Goal: Information Seeking & Learning: Learn about a topic

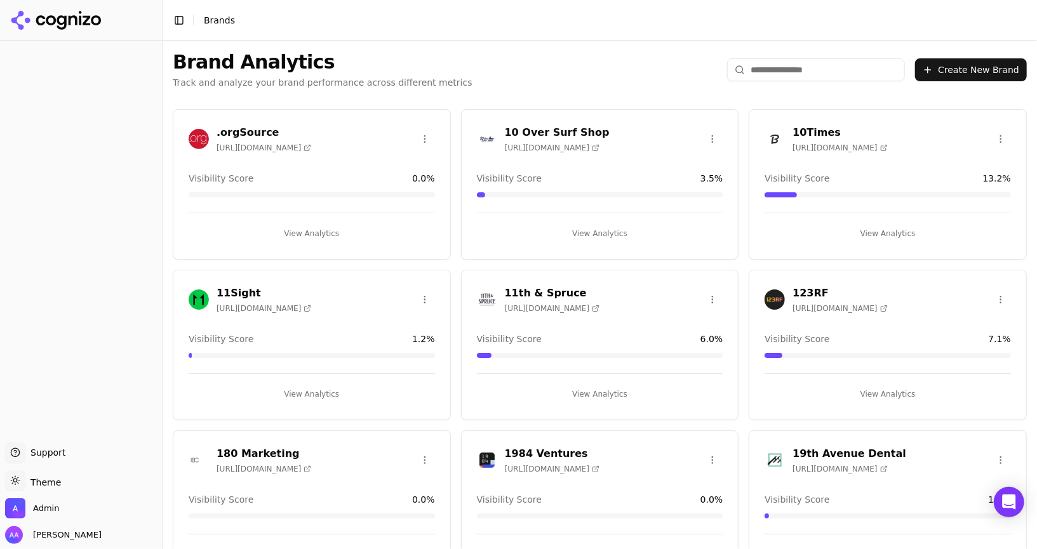
click at [552, 75] on div "Brand Analytics Track and analyze your brand performance across different metri…" at bounding box center [600, 70] width 874 height 58
click at [804, 78] on input "search" at bounding box center [816, 69] width 178 height 23
click at [27, 514] on span "Admin" at bounding box center [32, 508] width 54 height 20
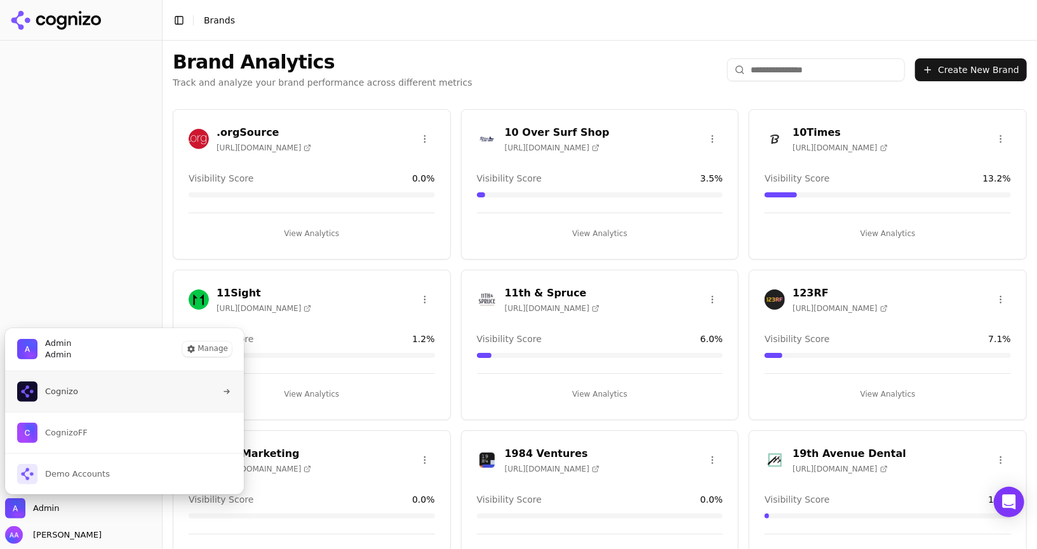
click at [38, 391] on span "Cognizo" at bounding box center [47, 392] width 61 height 20
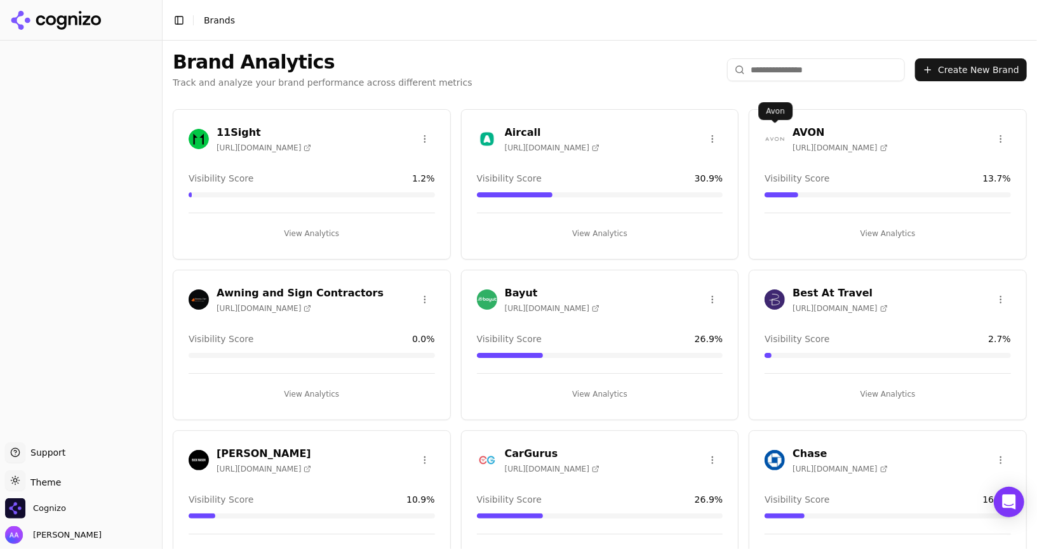
click at [781, 135] on img at bounding box center [774, 139] width 20 height 20
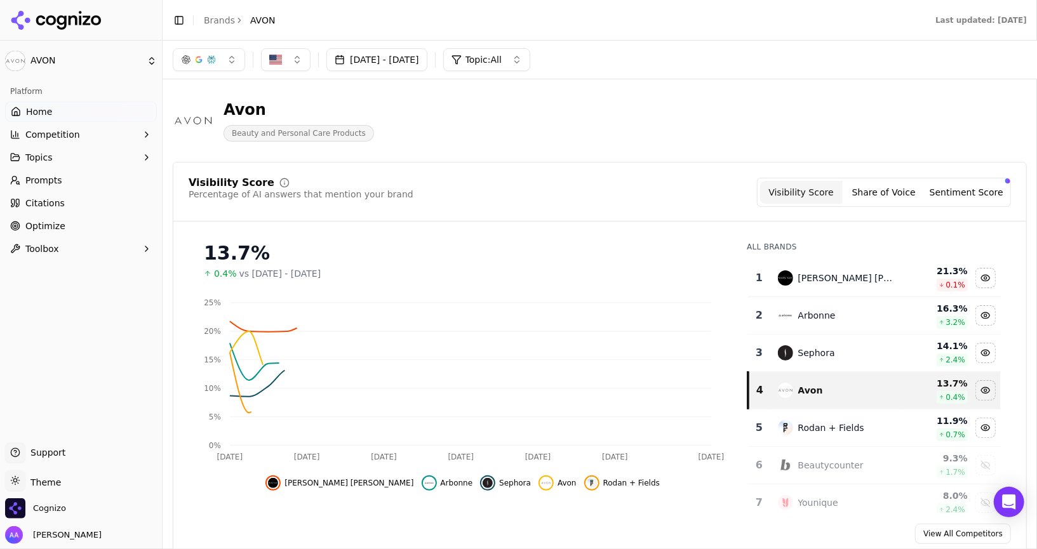
click at [72, 183] on link "Prompts" at bounding box center [81, 180] width 152 height 20
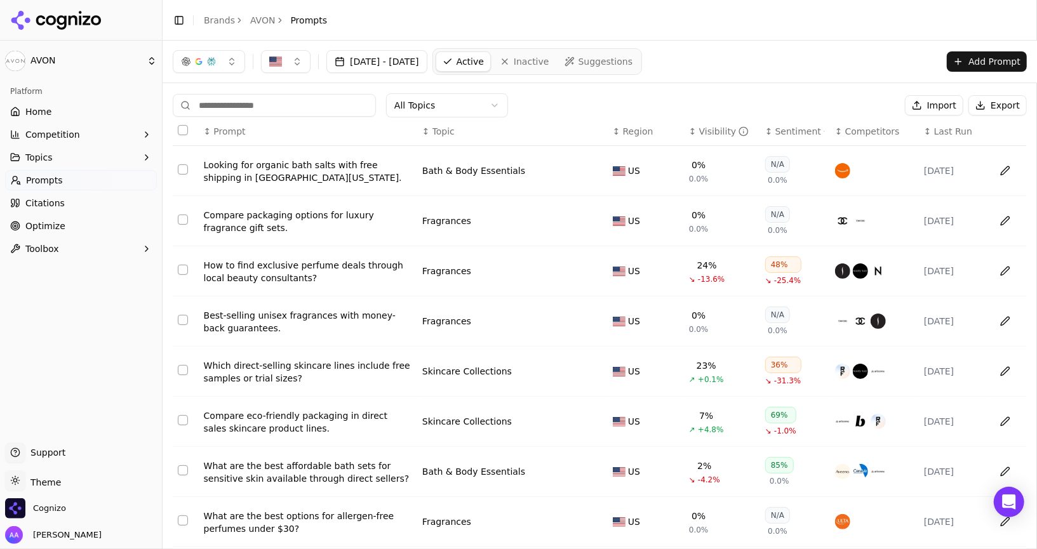
click at [80, 203] on link "Citations" at bounding box center [81, 203] width 152 height 20
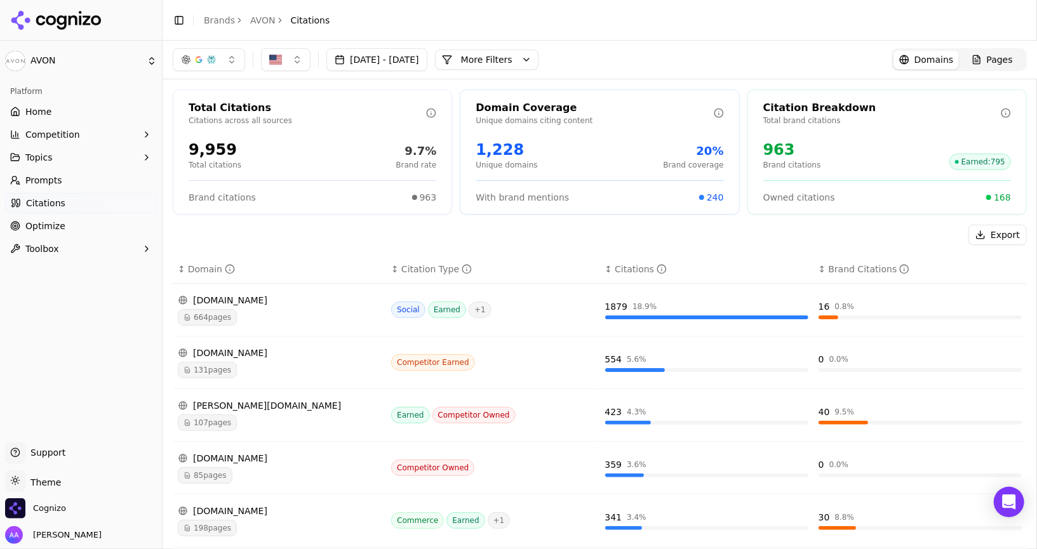
click at [472, 219] on div "Total Citations Citations across all sources 9,959 Total citations 9.7% Brand r…" at bounding box center [600, 465] width 874 height 772
click at [215, 24] on link "Brands" at bounding box center [219, 20] width 31 height 10
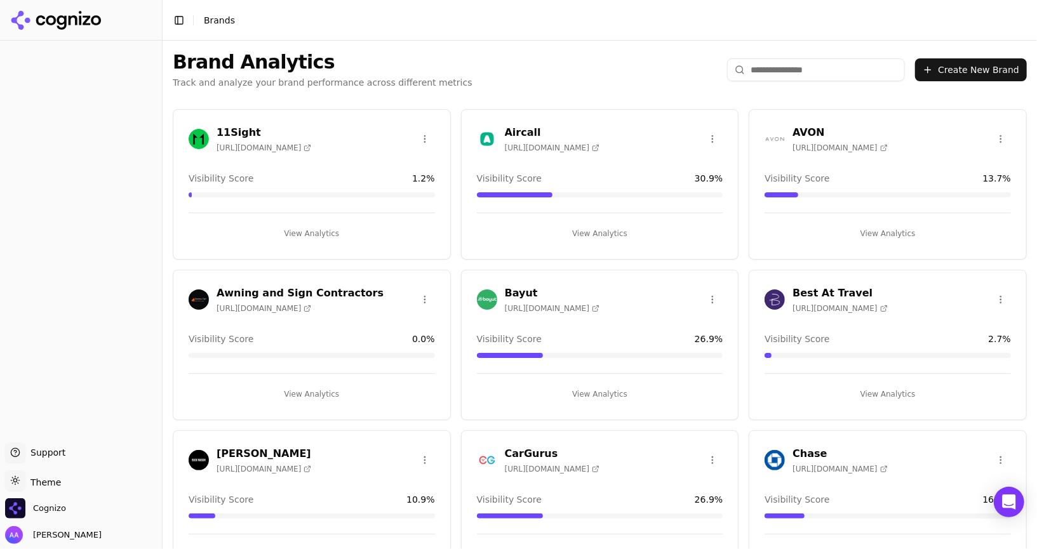
click at [458, 38] on header "Toggle Sidebar Brands" at bounding box center [600, 20] width 874 height 41
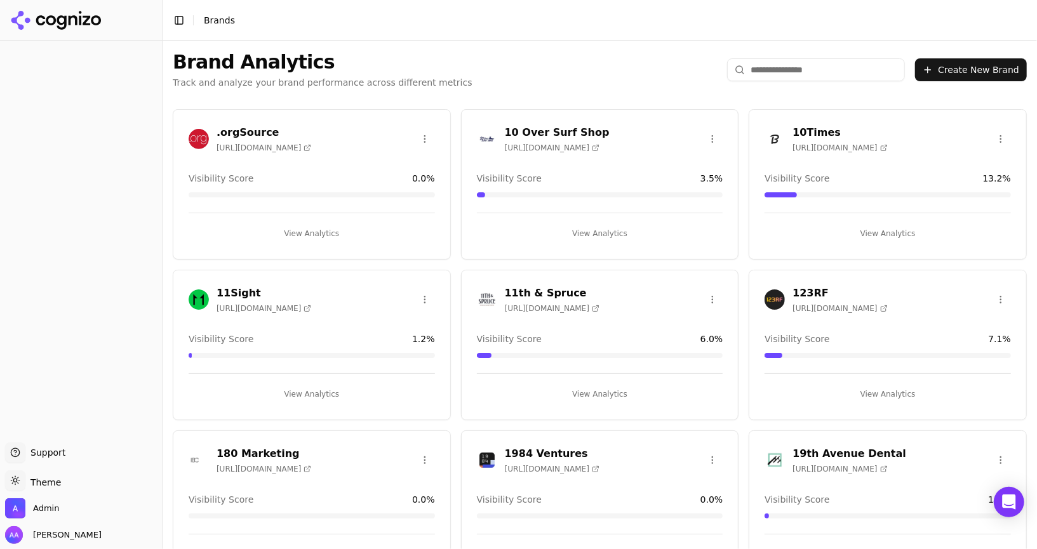
click at [785, 81] on input "search" at bounding box center [816, 69] width 178 height 23
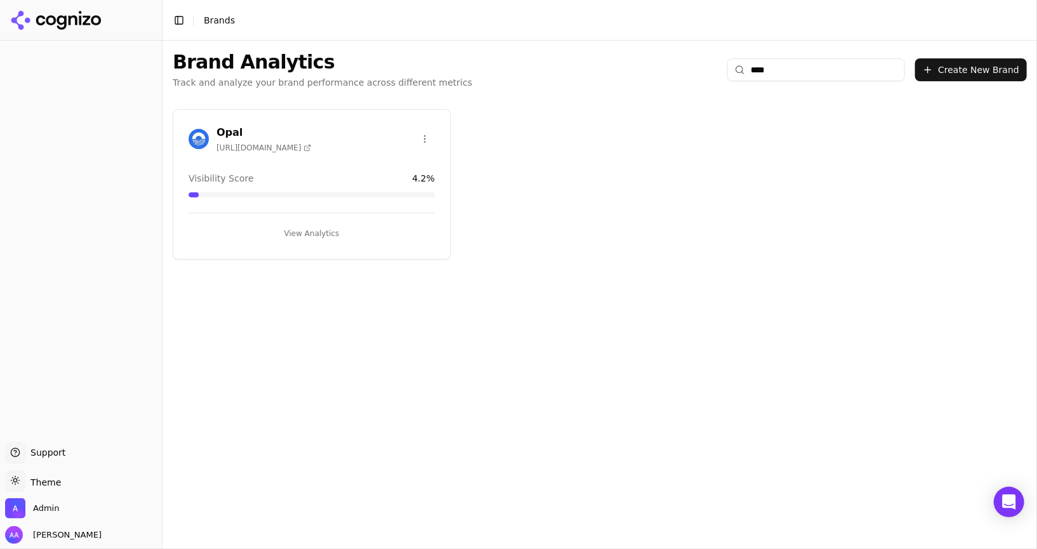
type input "****"
click at [206, 133] on img at bounding box center [199, 139] width 20 height 20
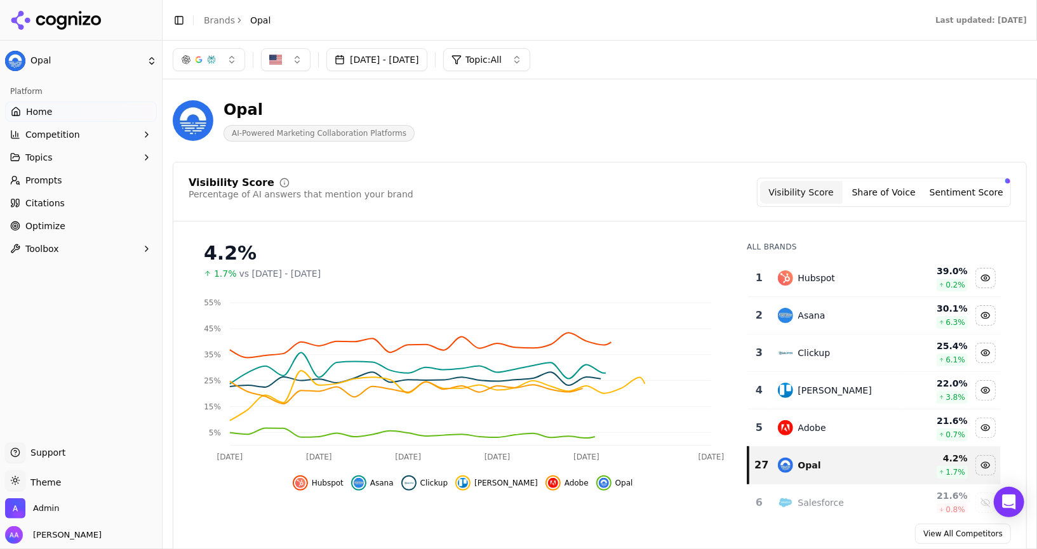
click at [828, 288] on td "Hubspot" at bounding box center [835, 278] width 131 height 37
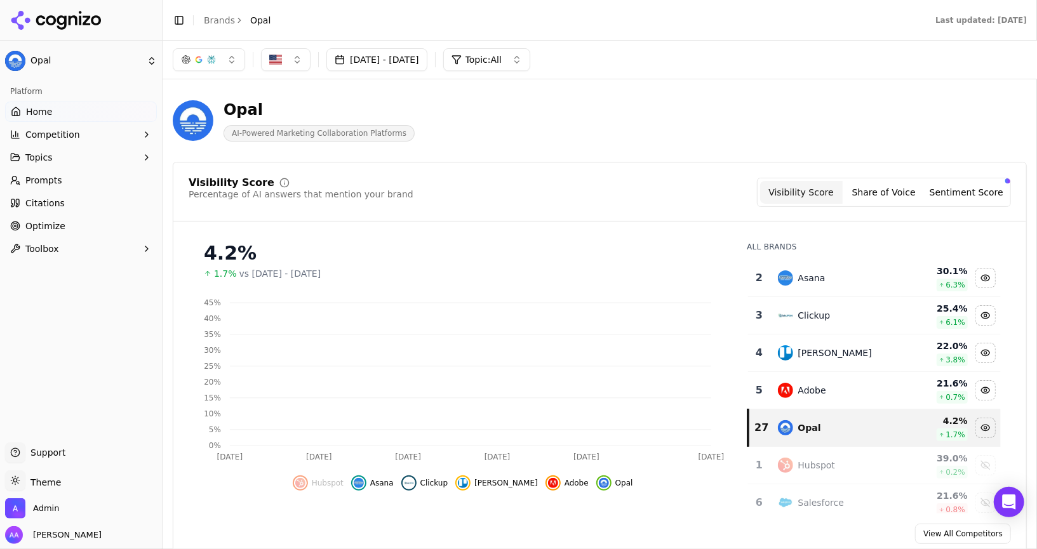
click at [828, 288] on td "Asana" at bounding box center [835, 278] width 131 height 37
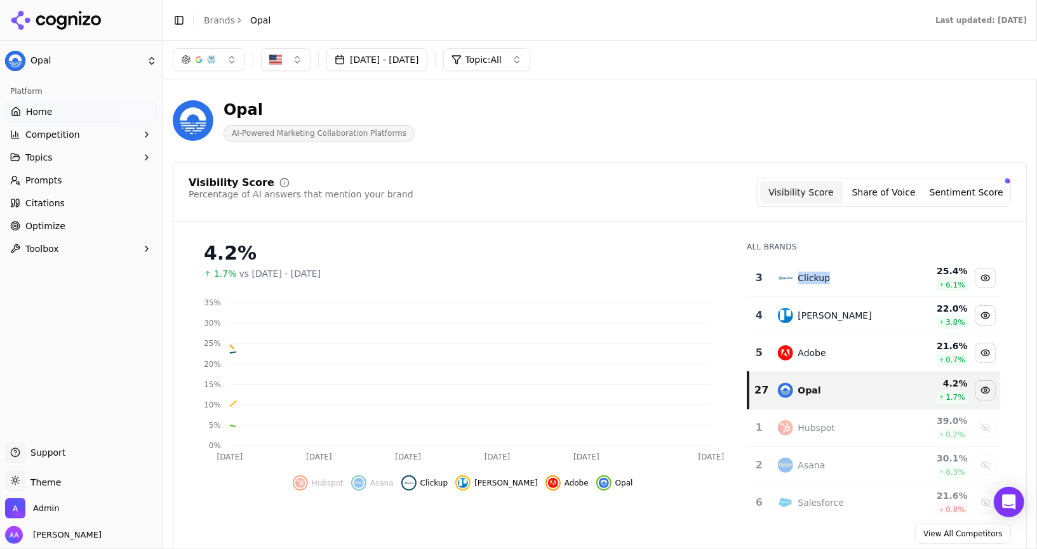
click at [828, 288] on td "Clickup" at bounding box center [835, 278] width 131 height 37
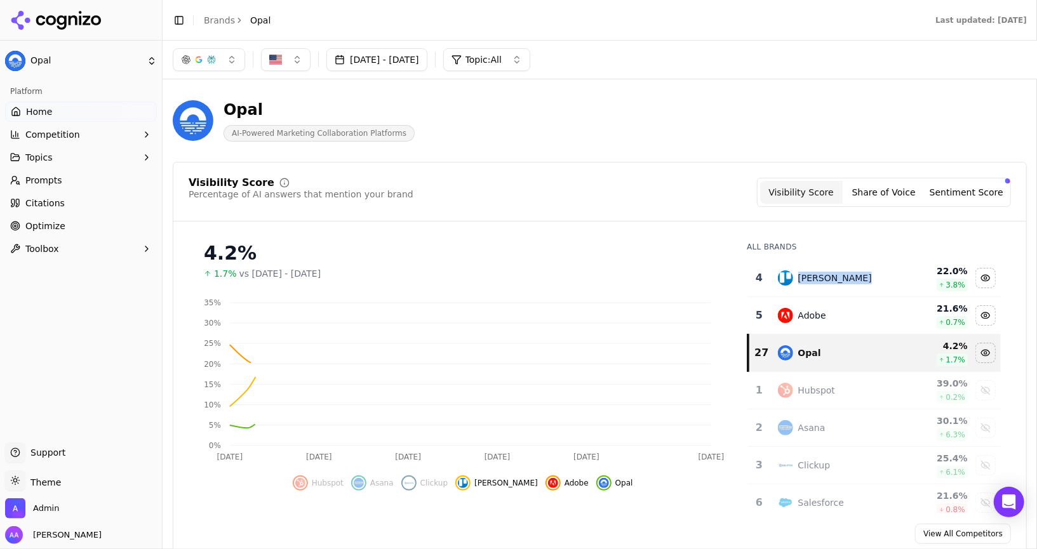
click at [828, 288] on td "Trello" at bounding box center [835, 278] width 131 height 37
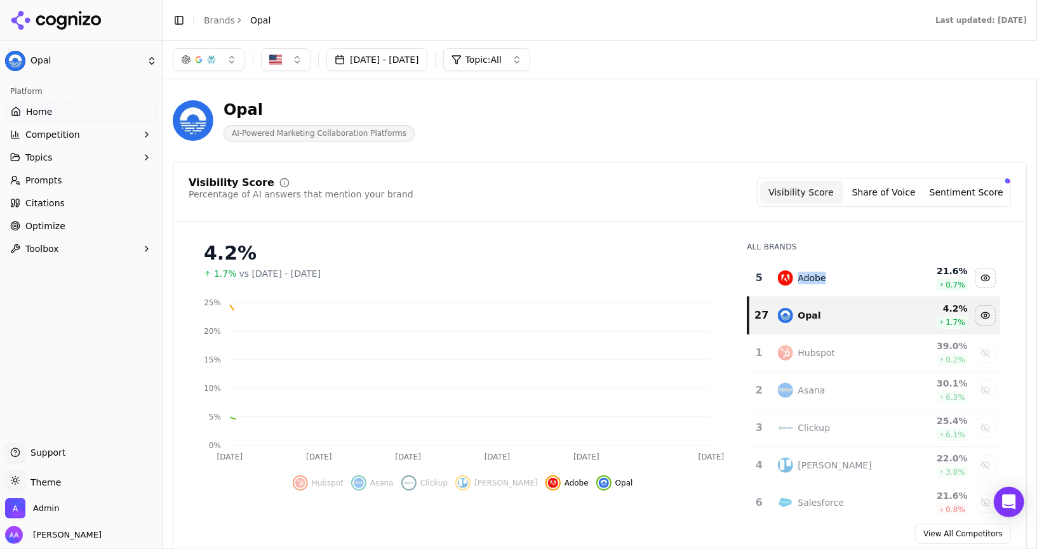
click at [828, 288] on td "Adobe" at bounding box center [835, 278] width 131 height 37
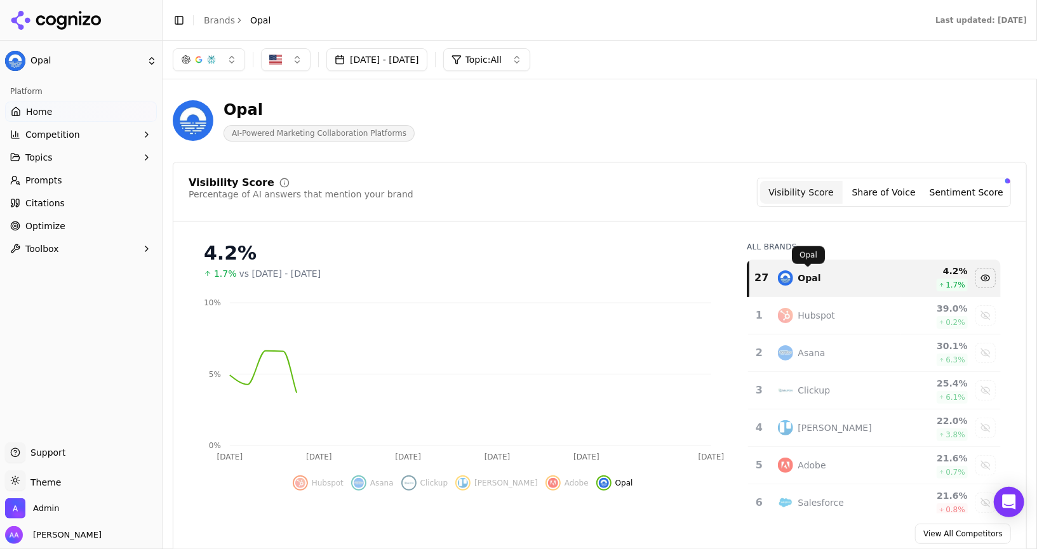
click at [592, 203] on div "Visibility Score Percentage of AI answers that mention your brand Visibility Sc…" at bounding box center [600, 192] width 822 height 29
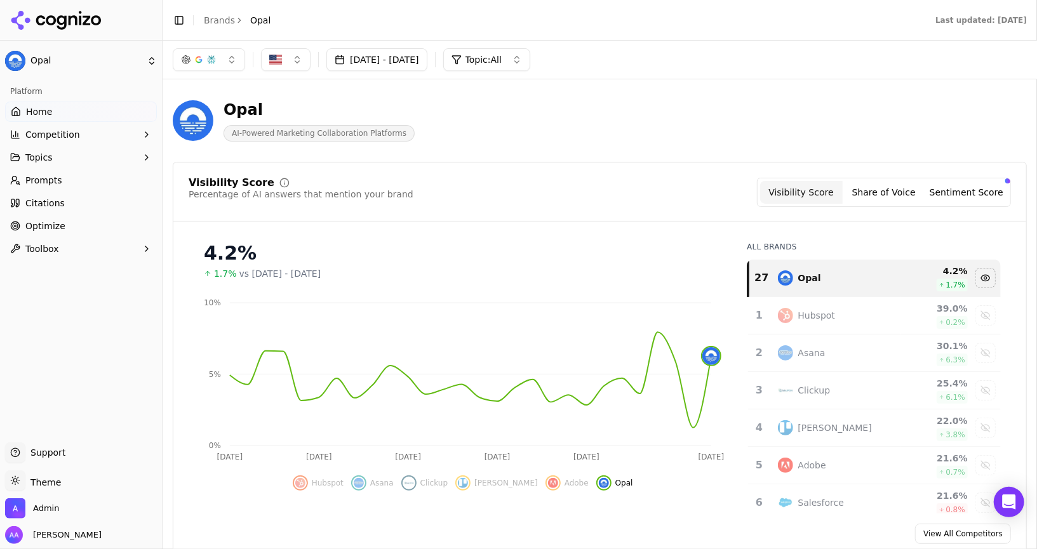
click at [395, 74] on div "Aug 12, 2025 - Sep 11, 2025 Topic: All" at bounding box center [600, 60] width 874 height 38
click at [399, 63] on button "[DATE] - [DATE]" at bounding box center [376, 59] width 101 height 23
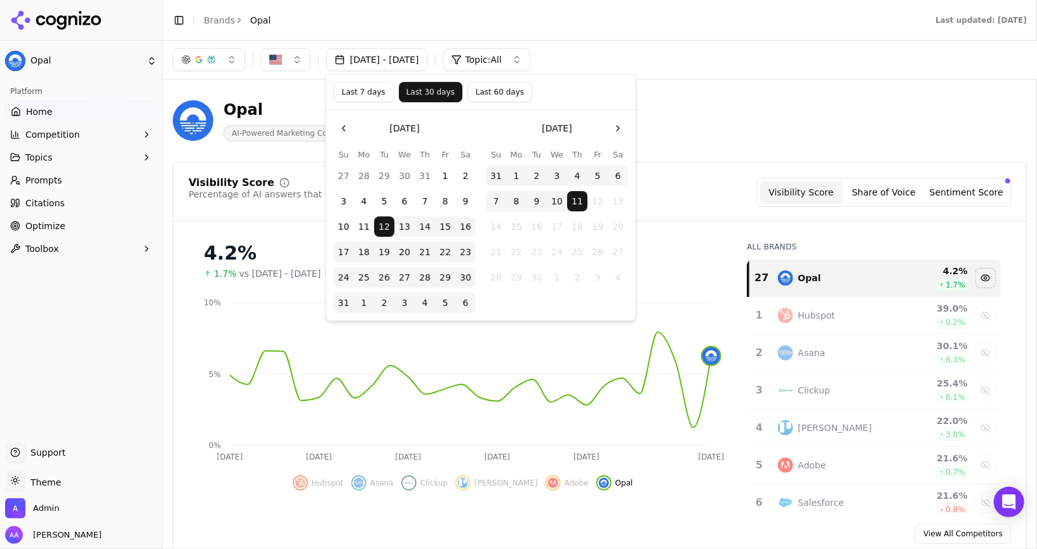
click at [476, 98] on button "Last 60 days" at bounding box center [499, 92] width 65 height 20
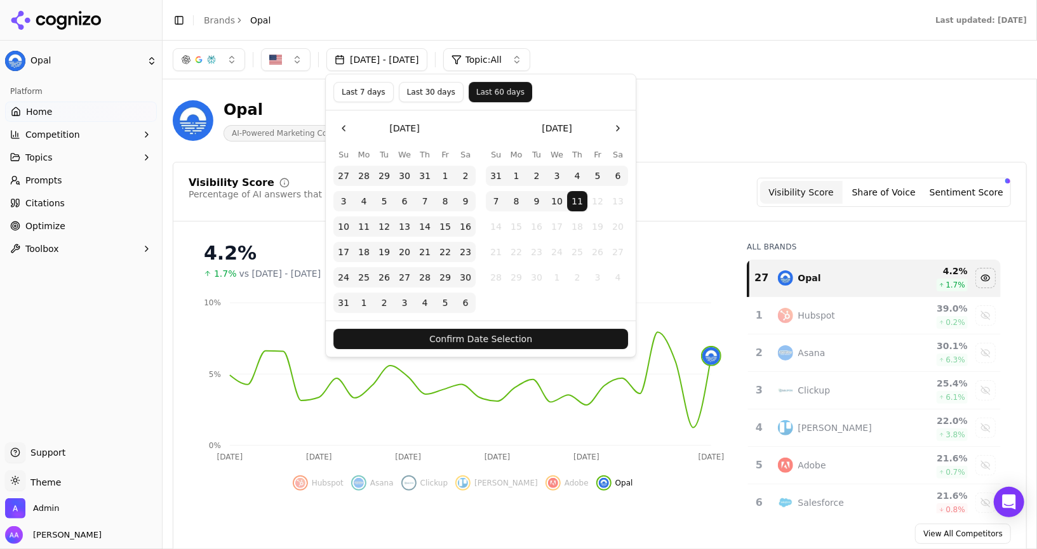
click at [530, 341] on button "Confirm Date Selection" at bounding box center [480, 339] width 295 height 20
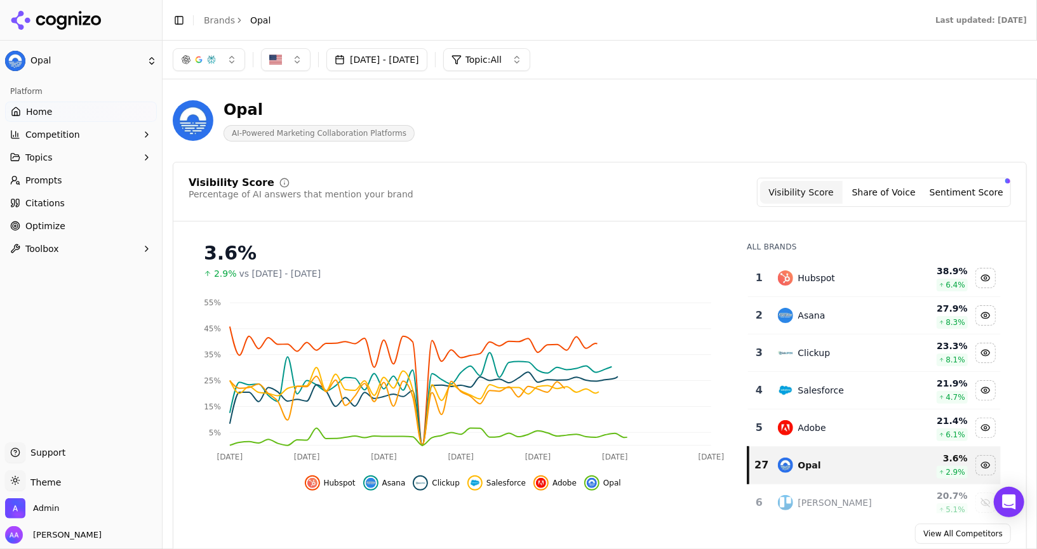
click at [874, 286] on td "Hubspot" at bounding box center [835, 278] width 131 height 37
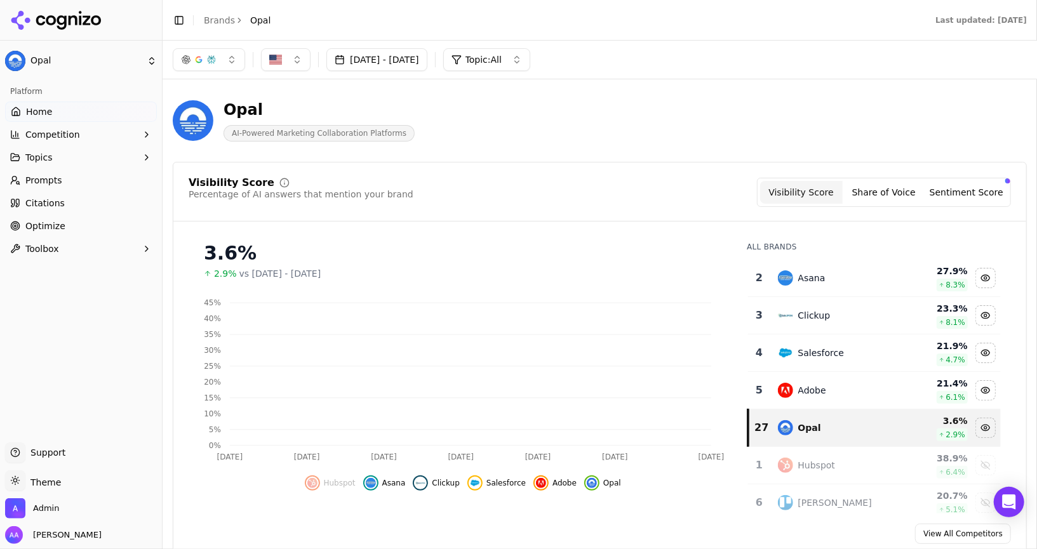
click at [874, 286] on td "Asana" at bounding box center [835, 278] width 131 height 37
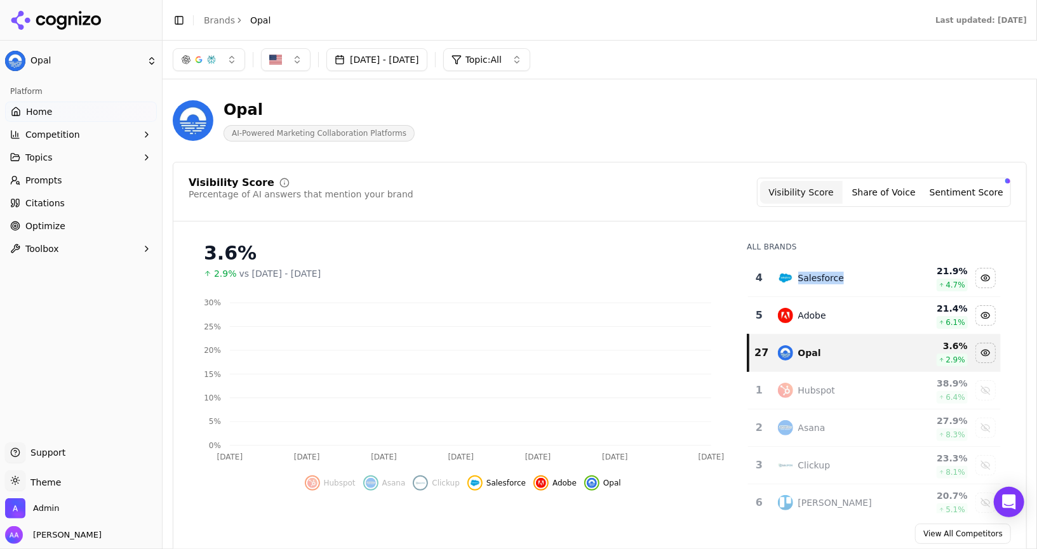
click at [874, 286] on td "Salesforce" at bounding box center [835, 278] width 131 height 37
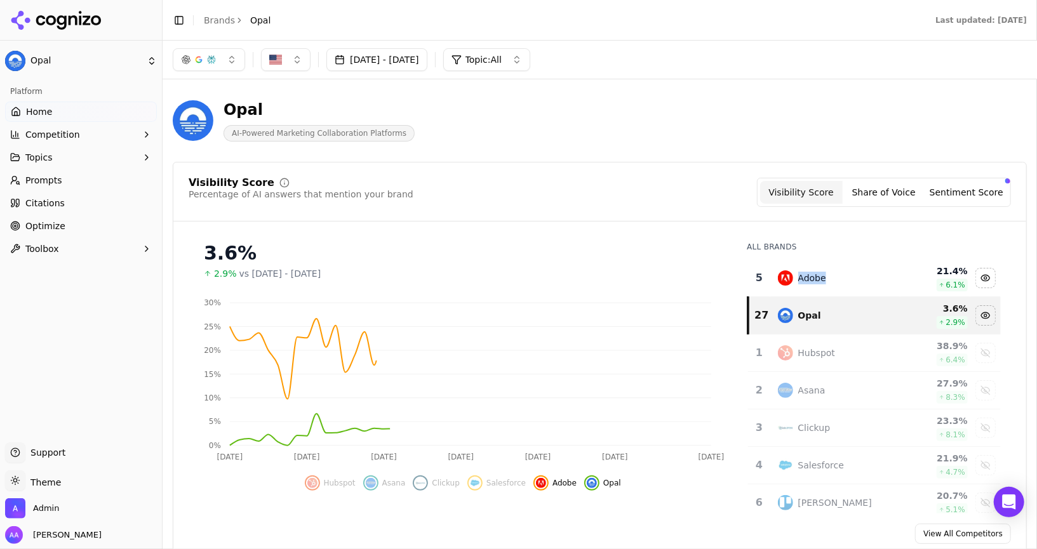
click at [874, 286] on td "Adobe" at bounding box center [835, 278] width 131 height 37
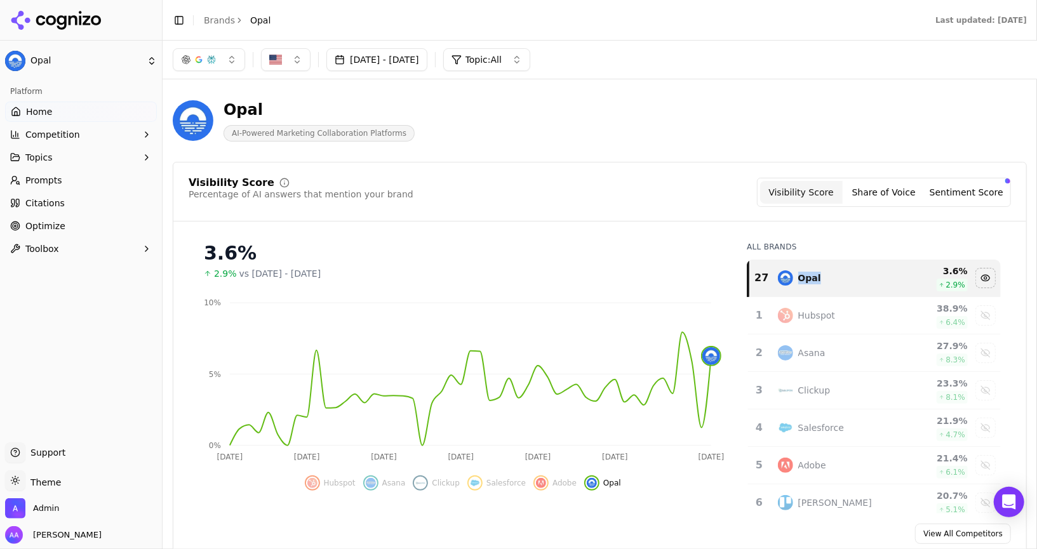
click at [427, 63] on button "Jul 13, 2025 - Sep 11, 2025" at bounding box center [376, 59] width 101 height 23
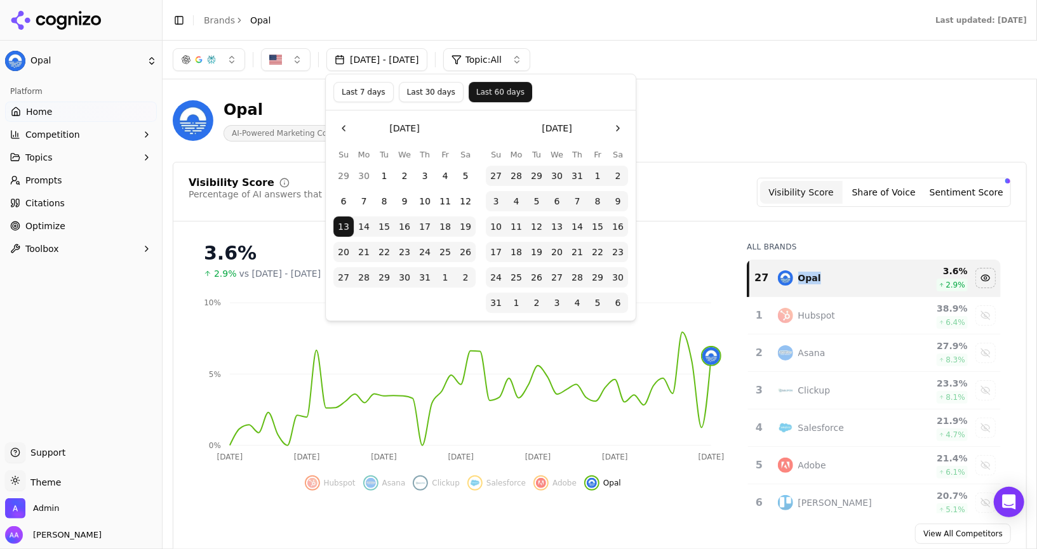
click at [341, 123] on button "Go to the Previous Month" at bounding box center [343, 128] width 20 height 20
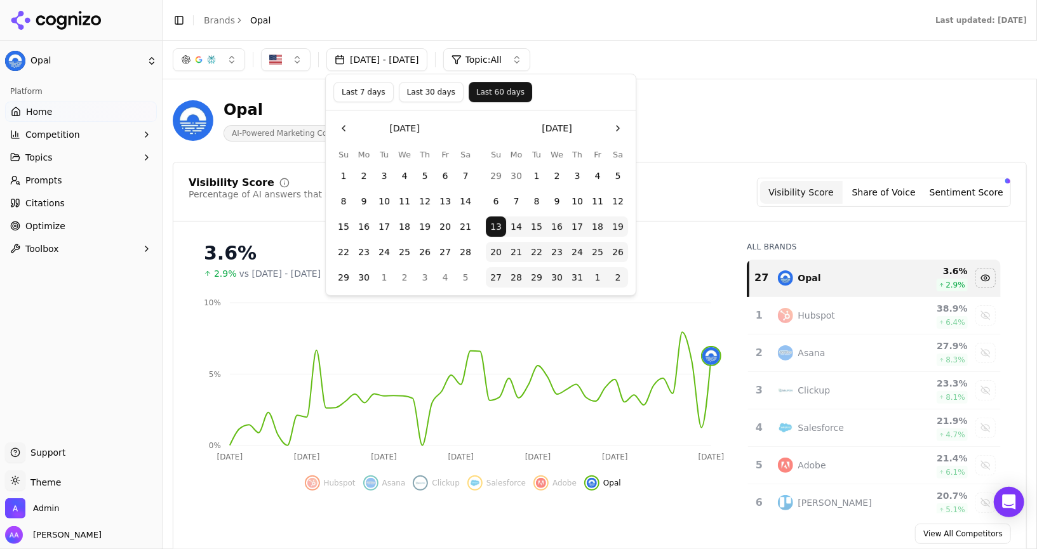
click at [342, 164] on tbody "1 2 3 4 5 6 7 8 9 10 11 12 13 14 15 16 17 18 19 20 21 22 23 24 25 26 27 28 29 3…" at bounding box center [404, 224] width 142 height 127
click at [342, 176] on button "1" at bounding box center [343, 176] width 20 height 20
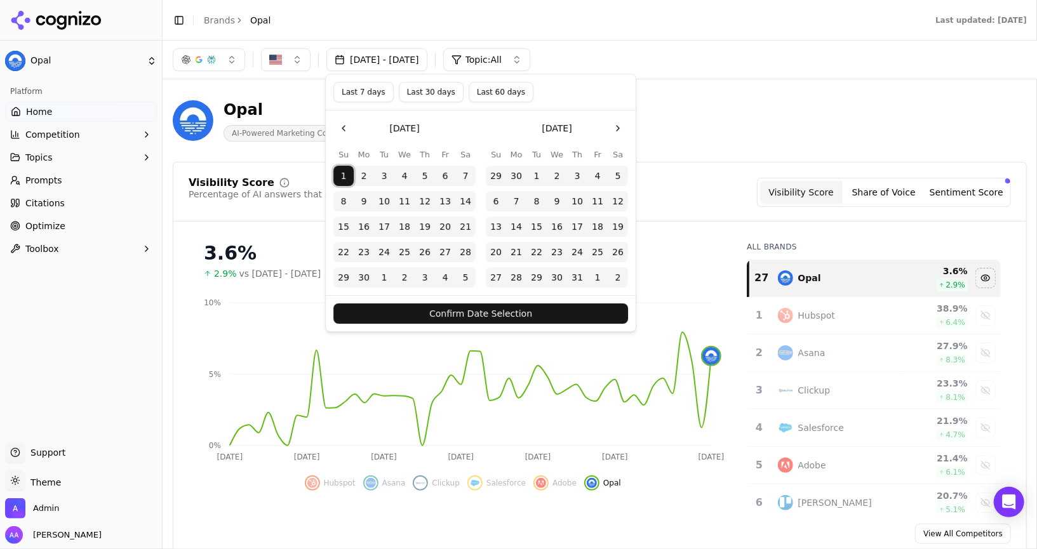
click at [493, 314] on button "Confirm Date Selection" at bounding box center [480, 313] width 295 height 20
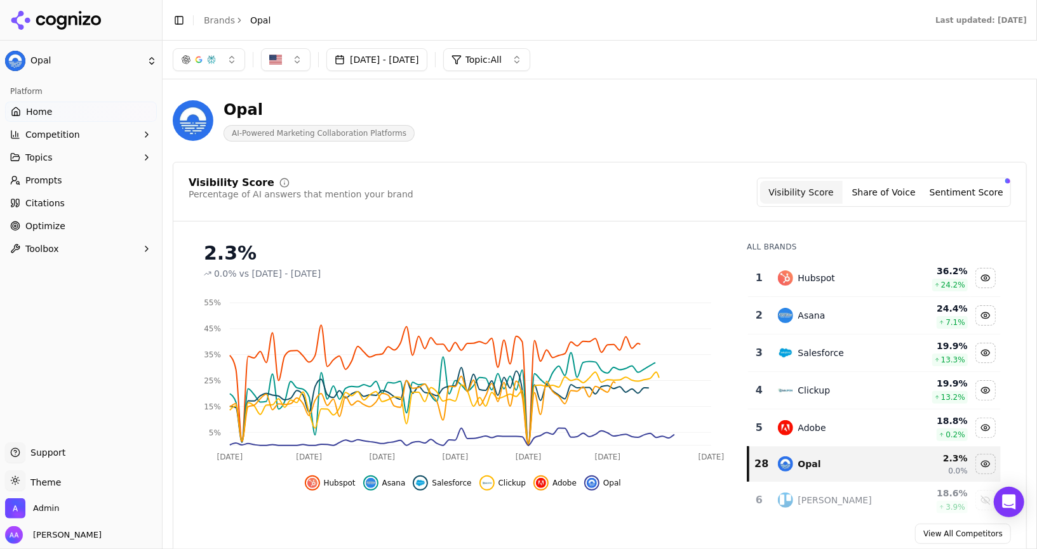
click at [836, 277] on div "Hubspot" at bounding box center [836, 277] width 116 height 15
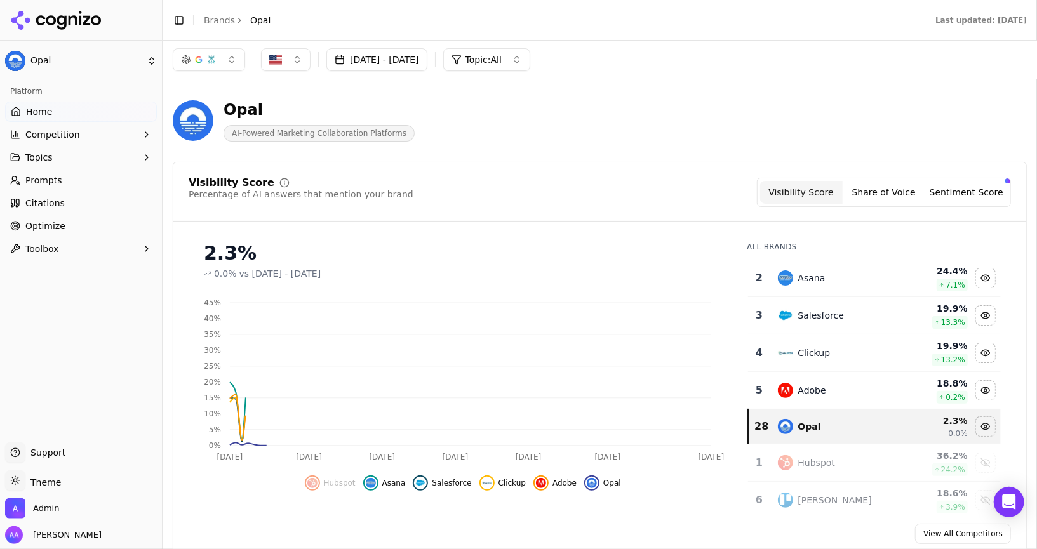
click at [836, 277] on div "Asana" at bounding box center [836, 277] width 116 height 15
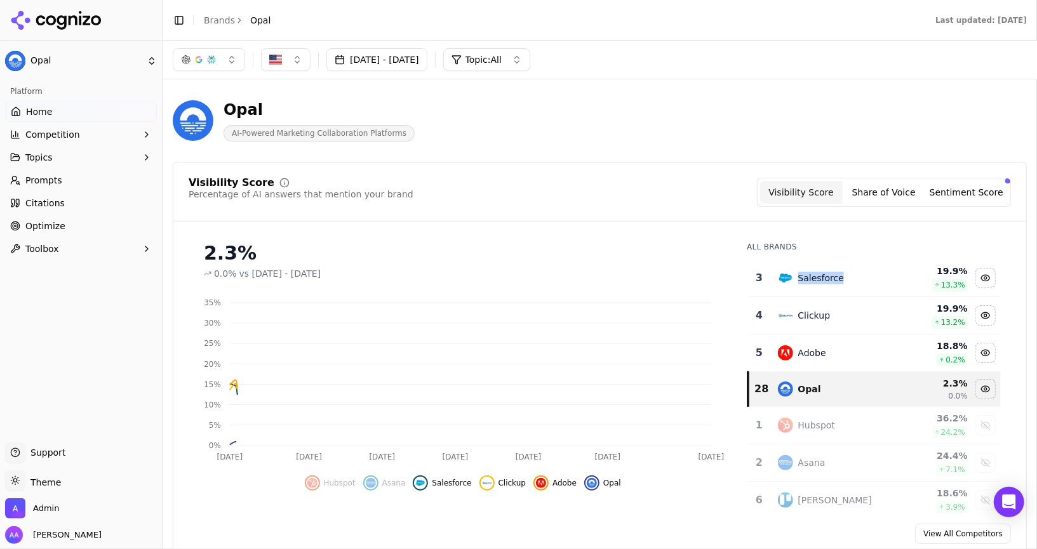
click at [836, 277] on div "Salesforce" at bounding box center [821, 278] width 46 height 13
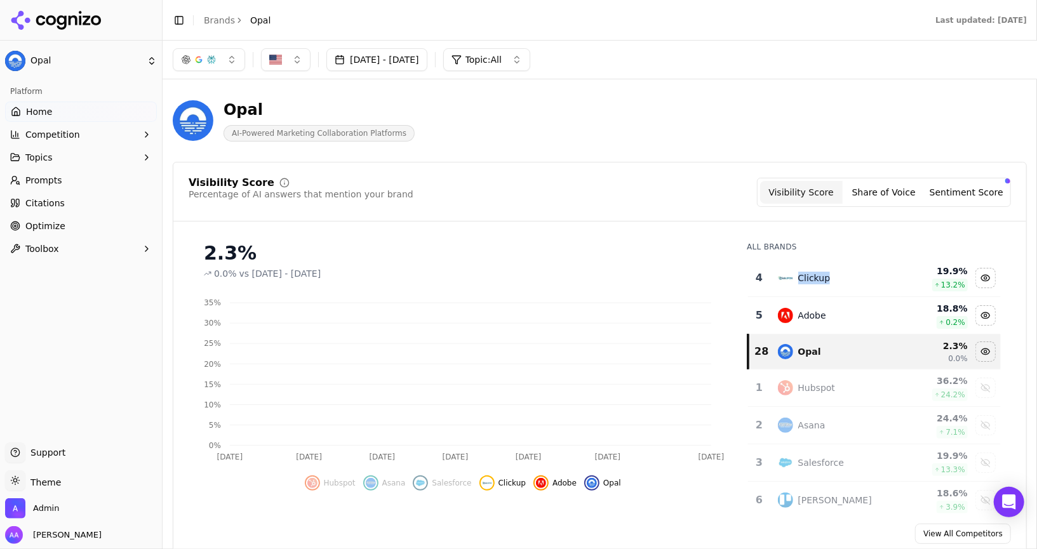
click at [836, 277] on div "Clickup" at bounding box center [836, 277] width 116 height 15
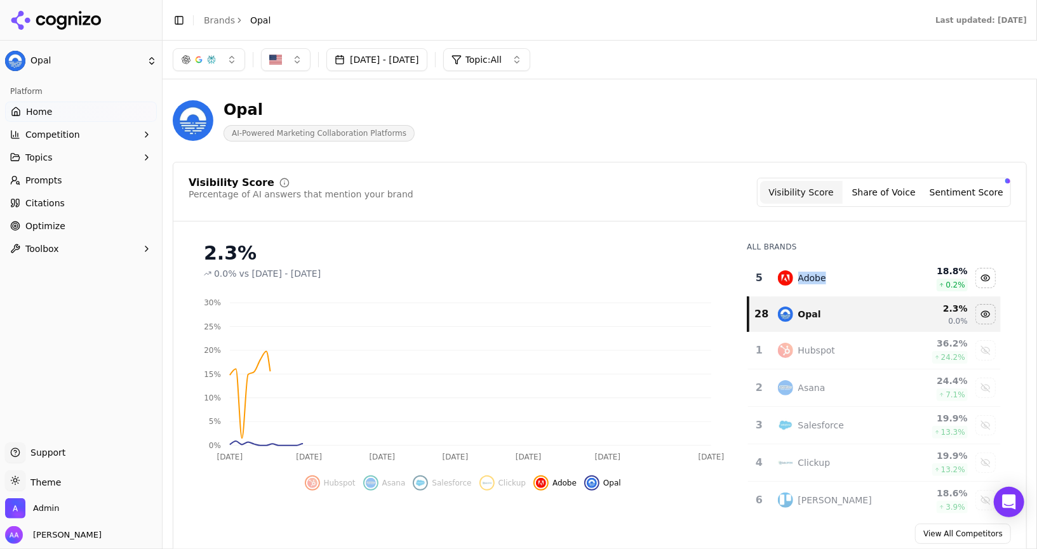
click at [836, 277] on div "Adobe" at bounding box center [836, 277] width 116 height 15
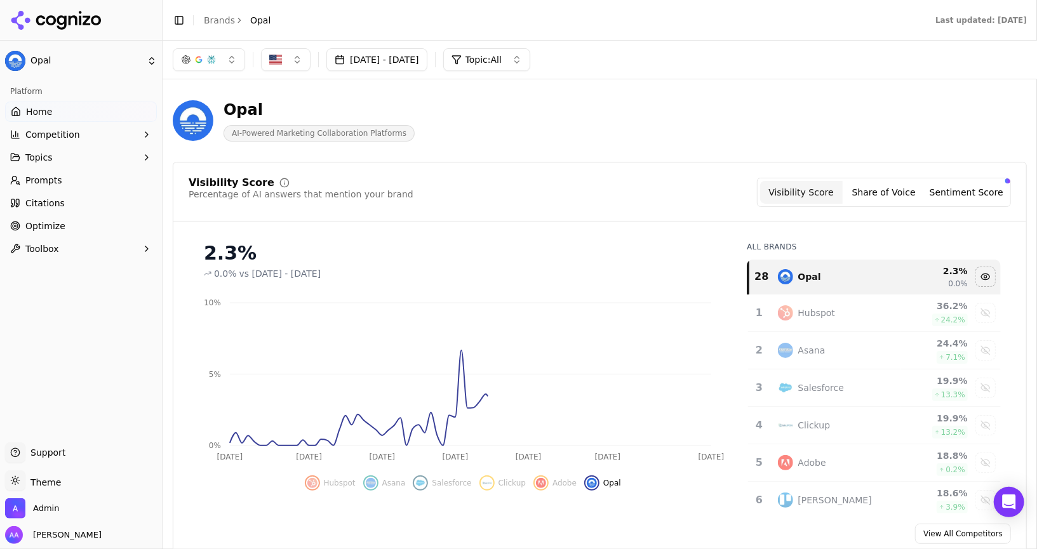
click at [575, 198] on div "Visibility Score Percentage of AI answers that mention your brand Visibility Sc…" at bounding box center [600, 192] width 822 height 29
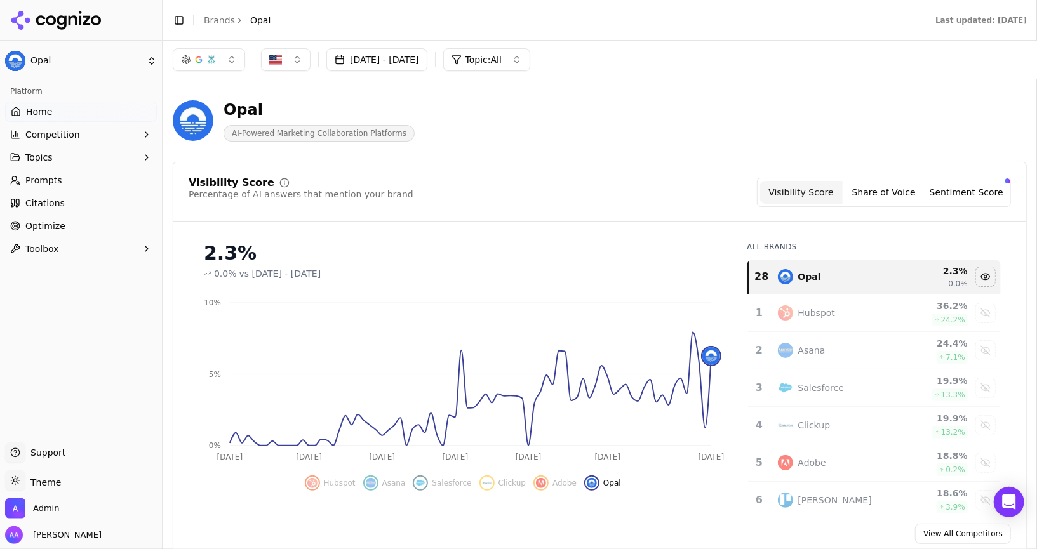
click at [213, 17] on link "Brands" at bounding box center [219, 20] width 31 height 10
click at [213, 22] on html "Opal Platform Home Competition Topics Prompts Citations Optimize Toolbox Suppor…" at bounding box center [518, 274] width 1037 height 549
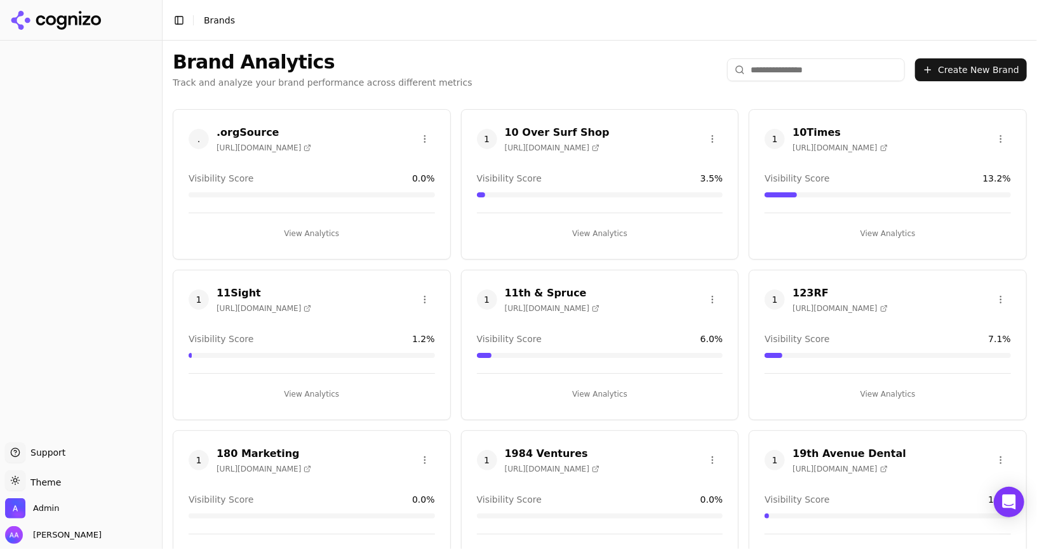
click at [217, 22] on html "Support Support Toggle theme Theme Admin Alp Aysan Toggle Sidebar Brands Brand …" at bounding box center [518, 274] width 1037 height 549
click at [820, 63] on input "search" at bounding box center [816, 69] width 178 height 23
click at [811, 74] on input "search" at bounding box center [816, 69] width 178 height 23
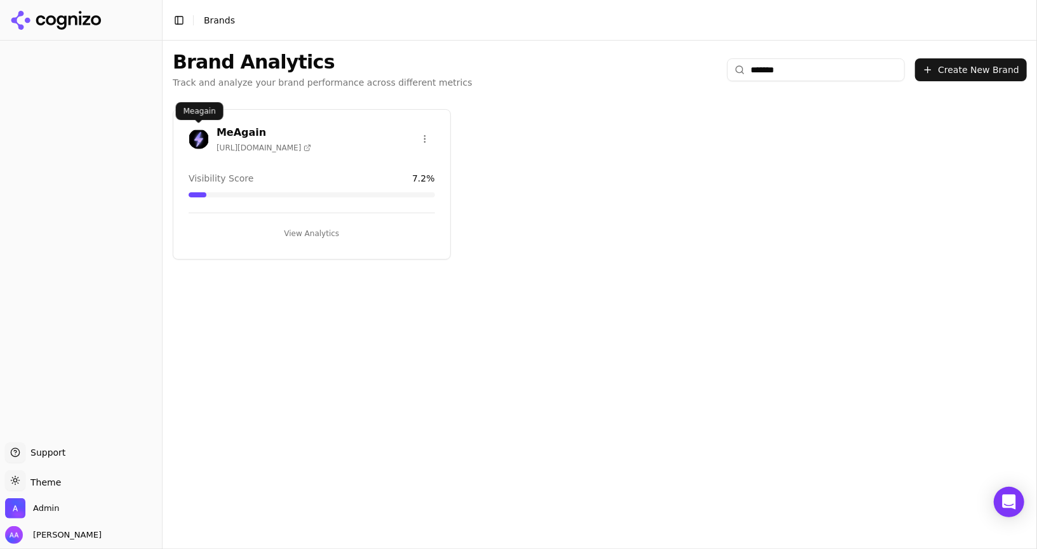
type input "*******"
click at [185, 143] on div "MeAgain https://meagain.app" at bounding box center [311, 141] width 277 height 32
click at [201, 141] on img at bounding box center [199, 139] width 20 height 20
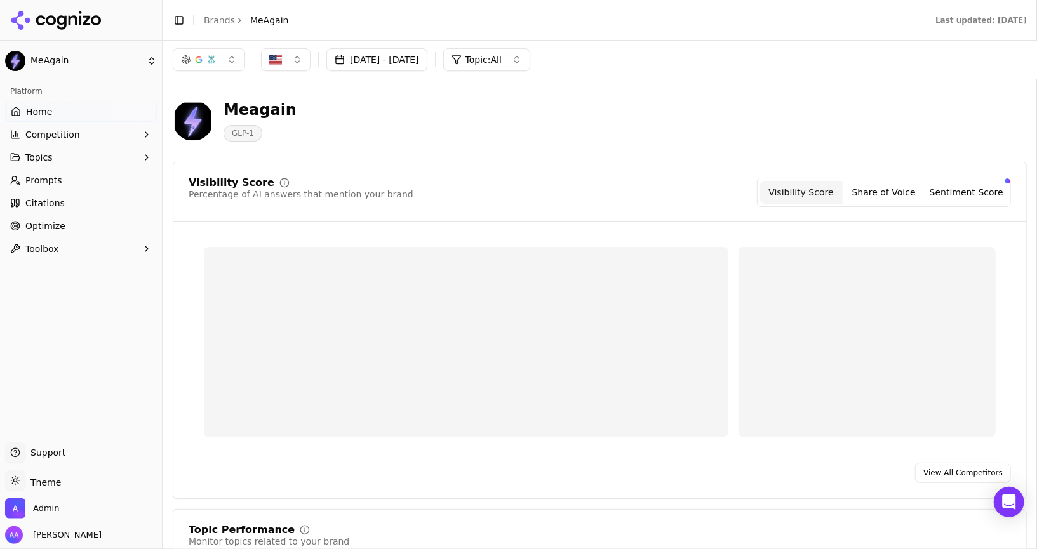
click at [427, 66] on button "[DATE] - [DATE]" at bounding box center [376, 59] width 101 height 23
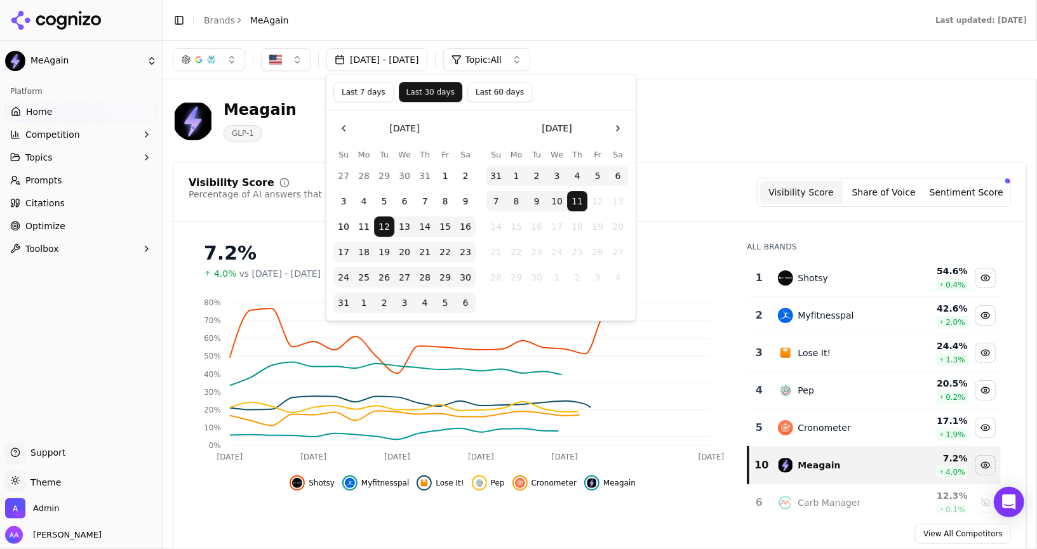
click at [492, 98] on button "Last 60 days" at bounding box center [499, 92] width 65 height 20
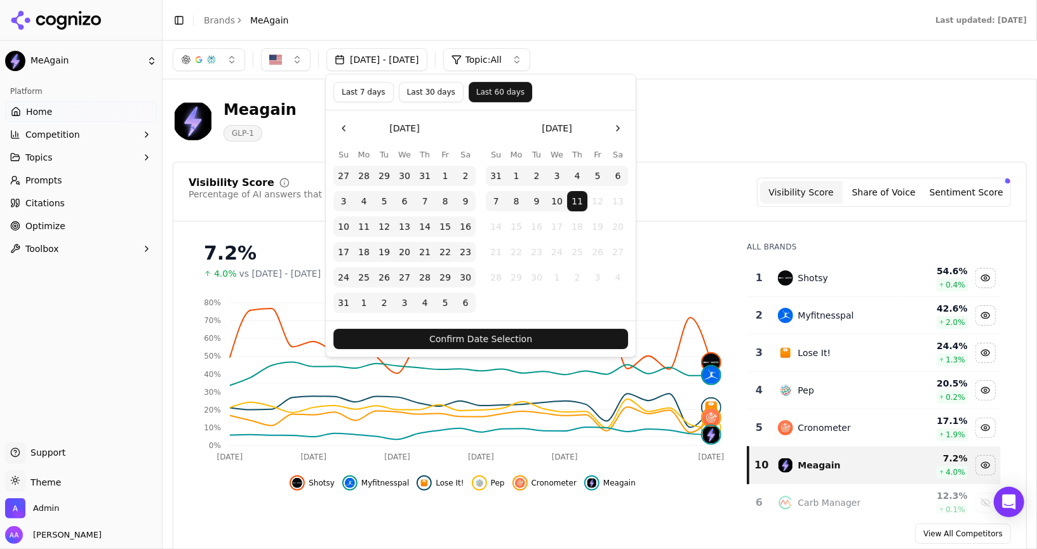
click at [342, 122] on button "Go to the Previous Month" at bounding box center [343, 128] width 20 height 20
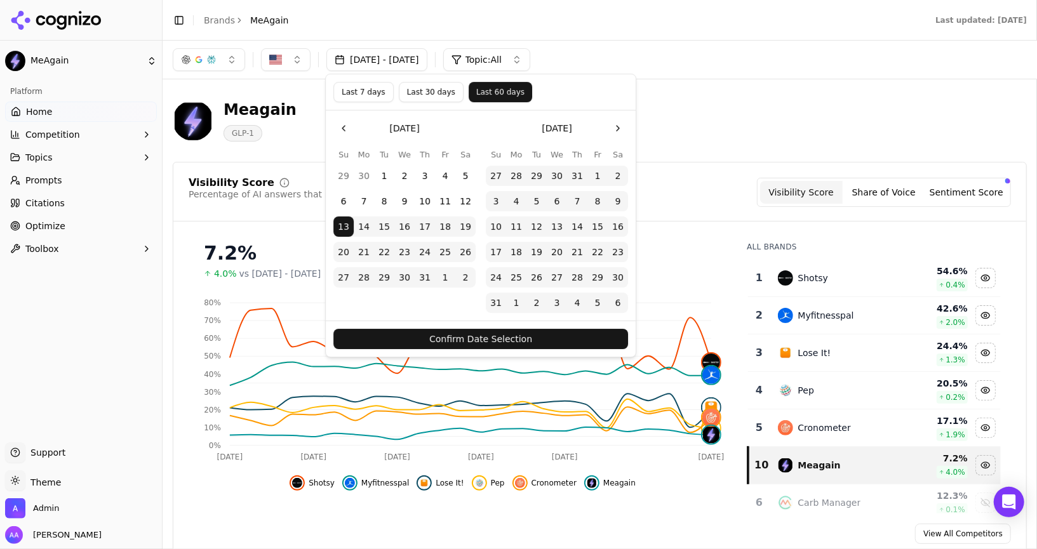
click at [342, 122] on button "Go to the Previous Month" at bounding box center [343, 128] width 20 height 20
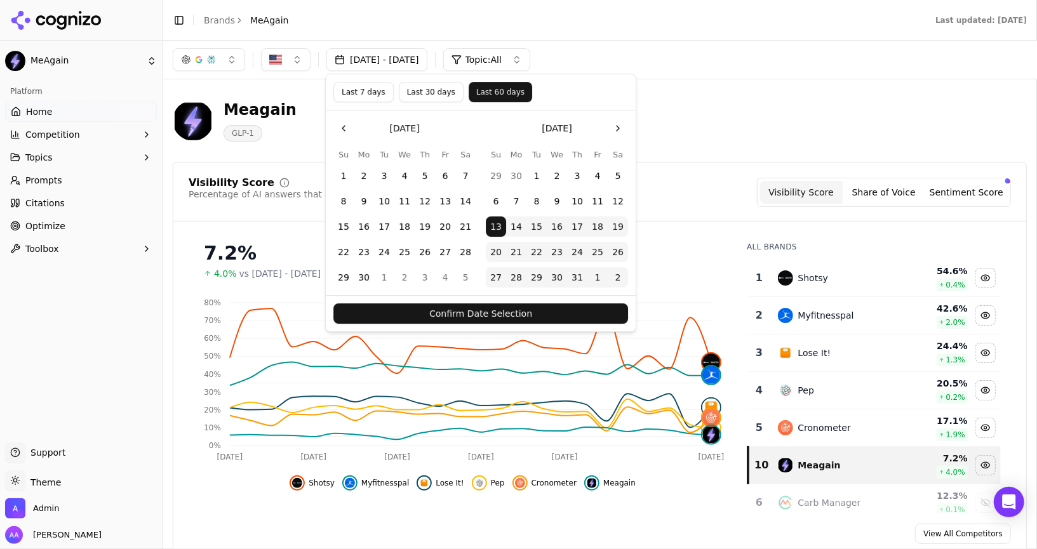
click at [344, 175] on button "1" at bounding box center [343, 176] width 20 height 20
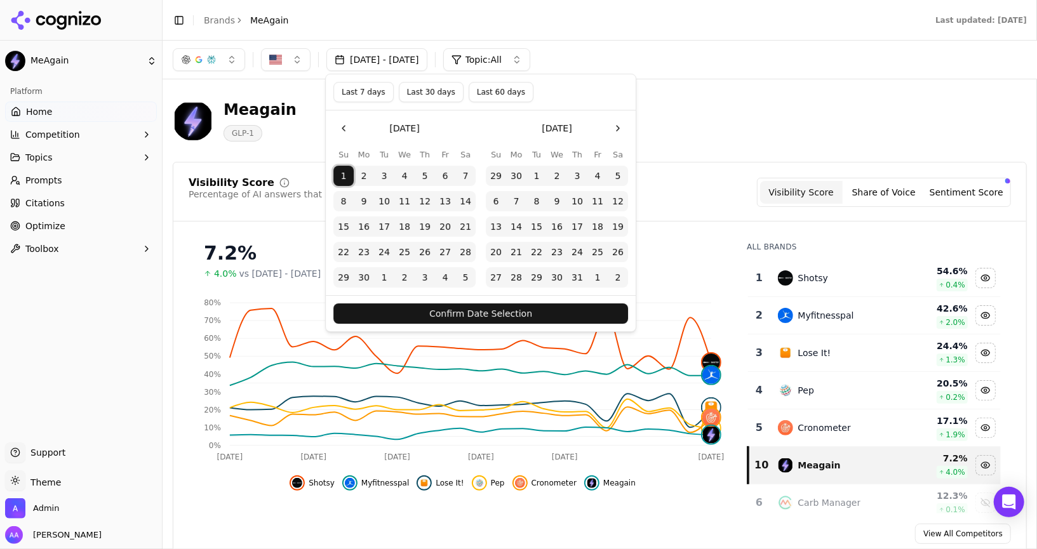
click at [343, 129] on button "Go to the Previous Month" at bounding box center [343, 128] width 20 height 20
click at [428, 173] on button "1" at bounding box center [425, 176] width 20 height 20
click at [442, 309] on button "Confirm Date Selection" at bounding box center [480, 313] width 295 height 20
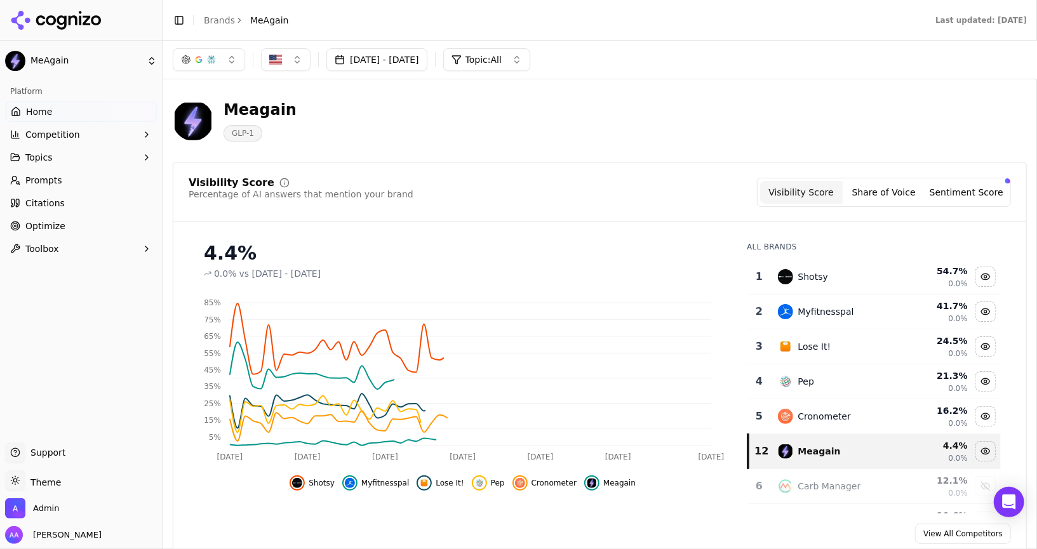
click at [832, 269] on div "Shotsy" at bounding box center [836, 276] width 116 height 15
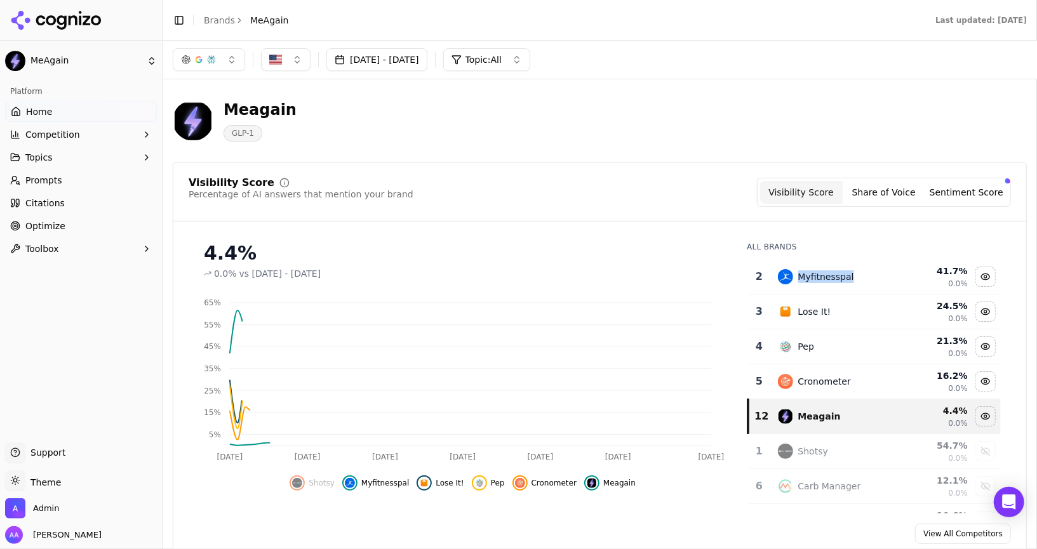
click at [832, 269] on div "Myfitnesspal" at bounding box center [836, 276] width 116 height 15
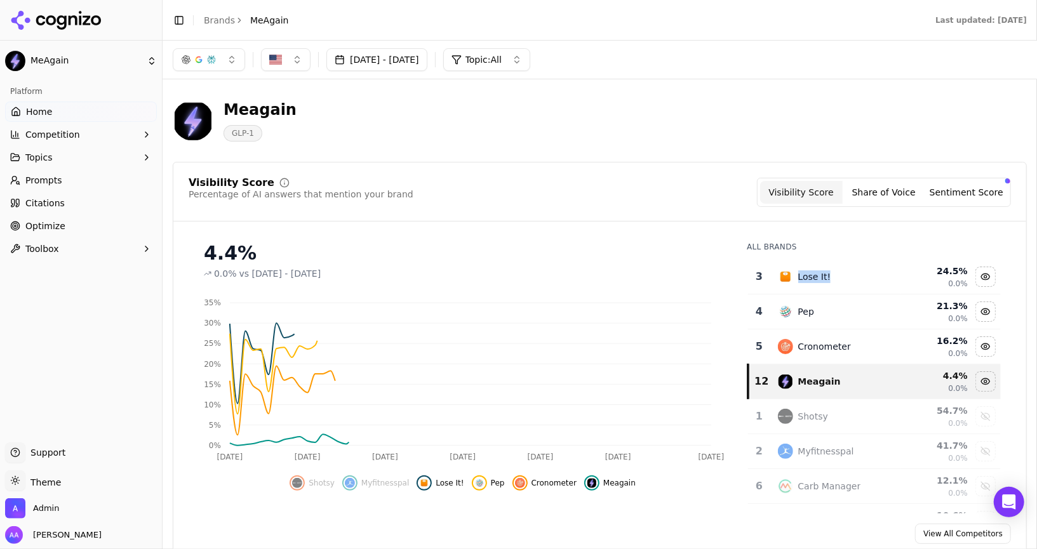
click at [832, 269] on div "Lose It!" at bounding box center [836, 276] width 116 height 15
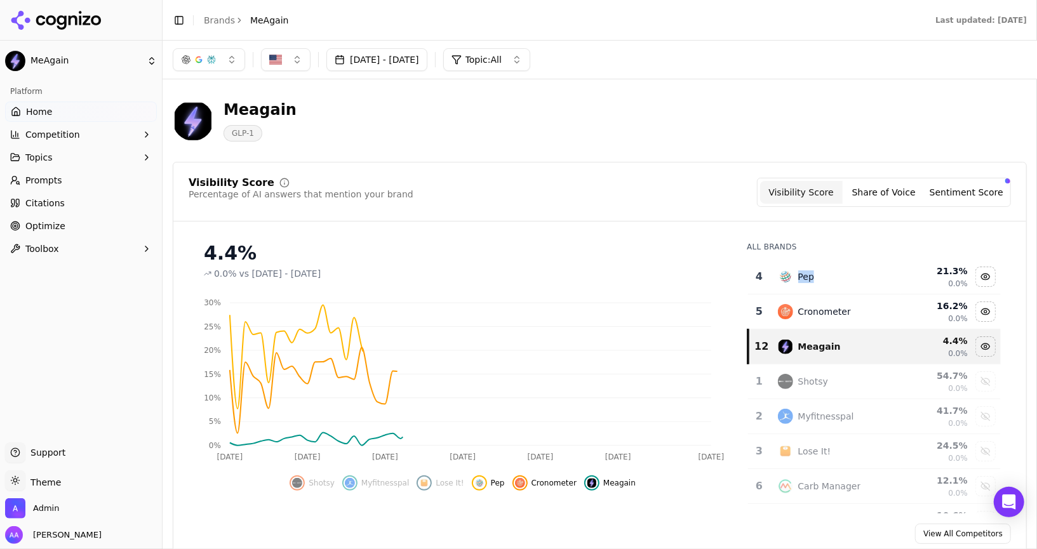
click at [832, 269] on div "Pep" at bounding box center [836, 276] width 116 height 15
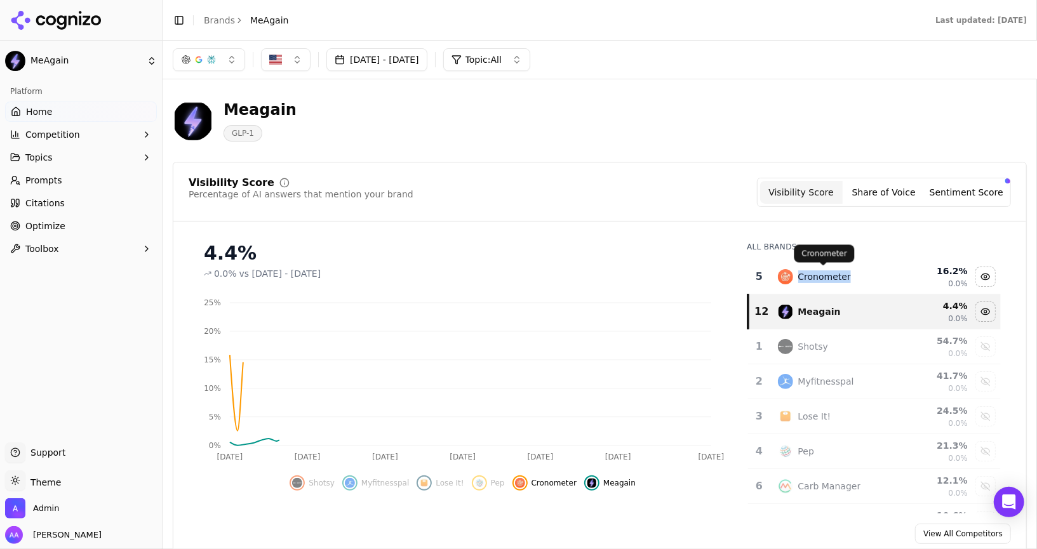
click at [832, 272] on div "Cronometer" at bounding box center [824, 276] width 53 height 13
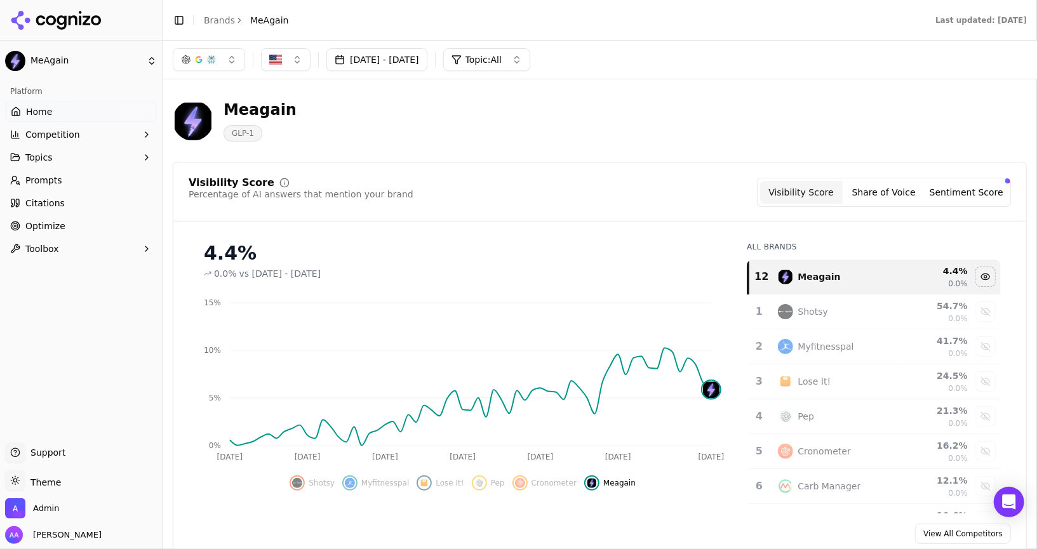
click at [468, 138] on div "Meagain GLP-1" at bounding box center [457, 121] width 569 height 42
click at [101, 110] on link "Home" at bounding box center [81, 112] width 152 height 20
click at [443, 150] on div "Meagain GLP-1" at bounding box center [600, 121] width 854 height 62
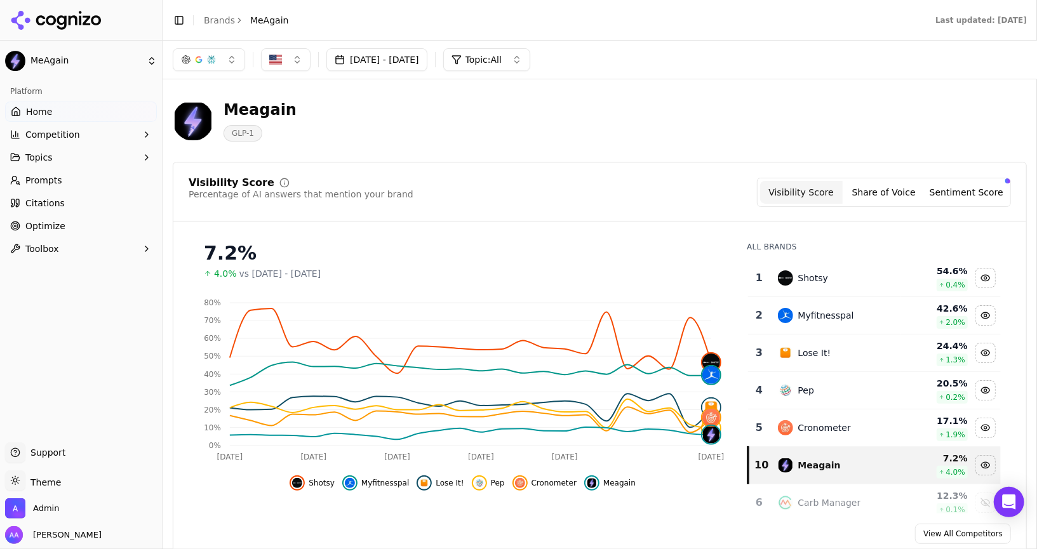
click at [63, 192] on ul "Home Competition Topics Prompts Citations Optimize Toolbox" at bounding box center [81, 180] width 152 height 157
click at [67, 182] on link "Prompts" at bounding box center [81, 180] width 152 height 20
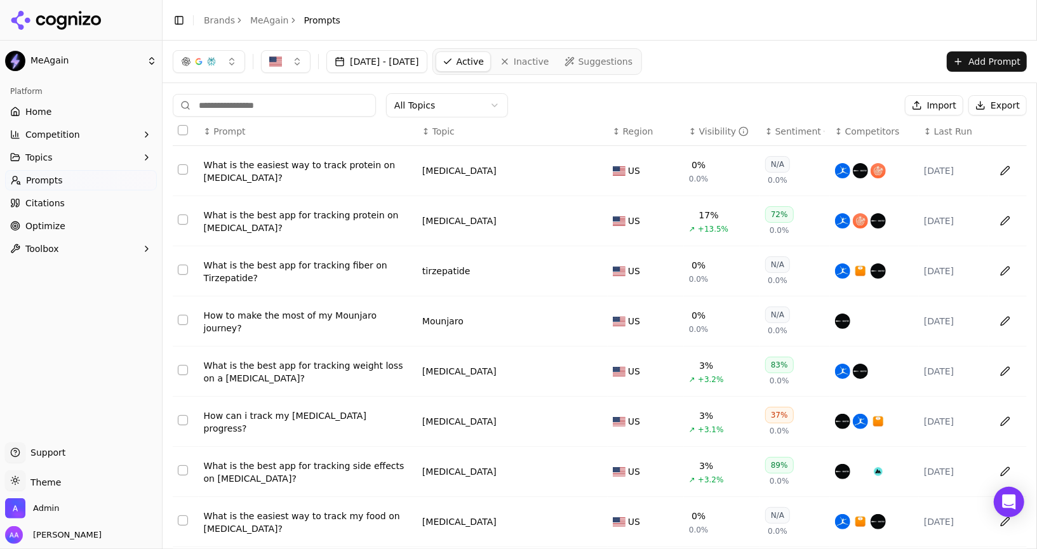
click at [703, 129] on div "Visibility" at bounding box center [724, 131] width 50 height 13
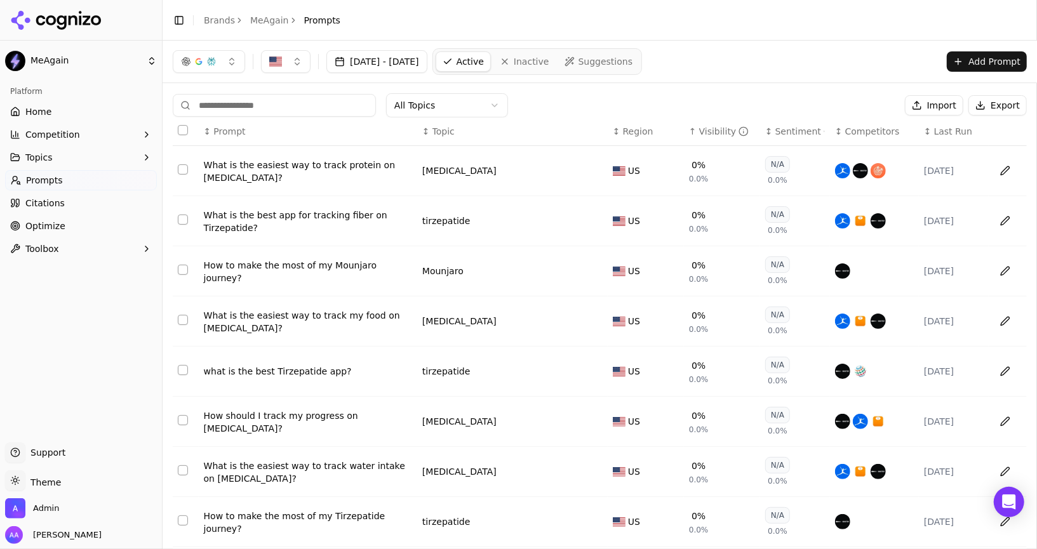
click at [703, 129] on div "Visibility" at bounding box center [724, 131] width 50 height 13
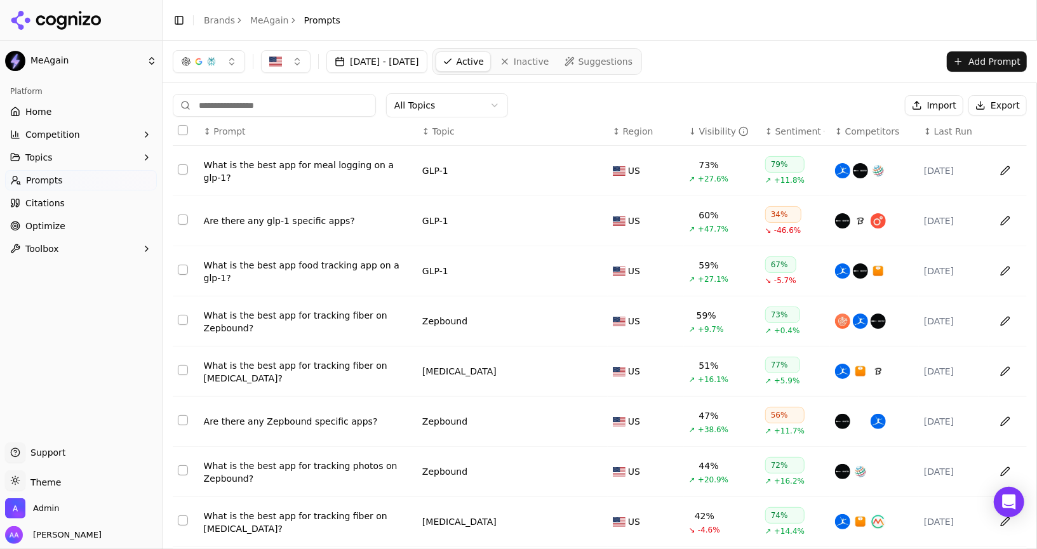
click at [719, 135] on div "Visibility" at bounding box center [724, 131] width 50 height 13
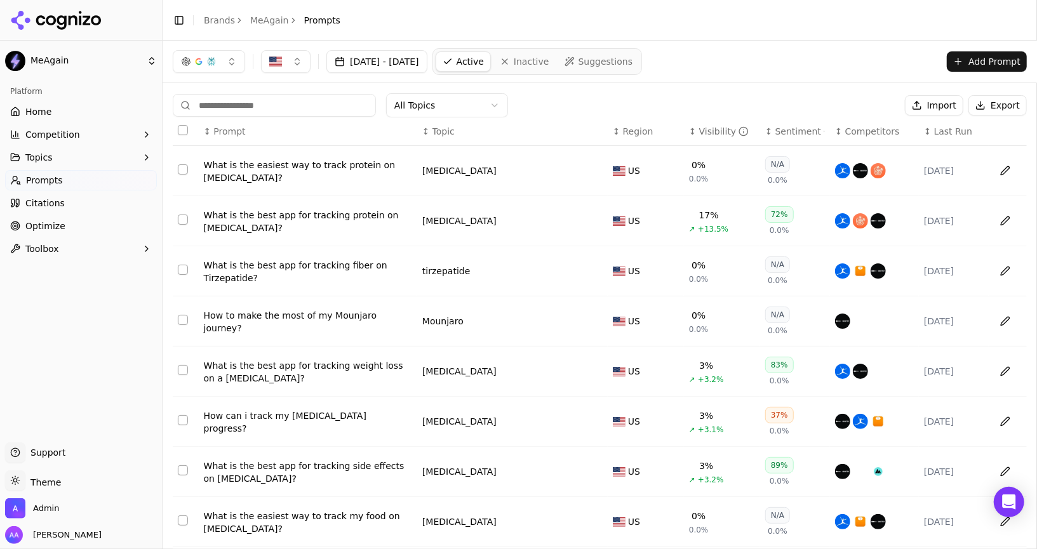
click at [719, 135] on div "Visibility" at bounding box center [724, 131] width 50 height 13
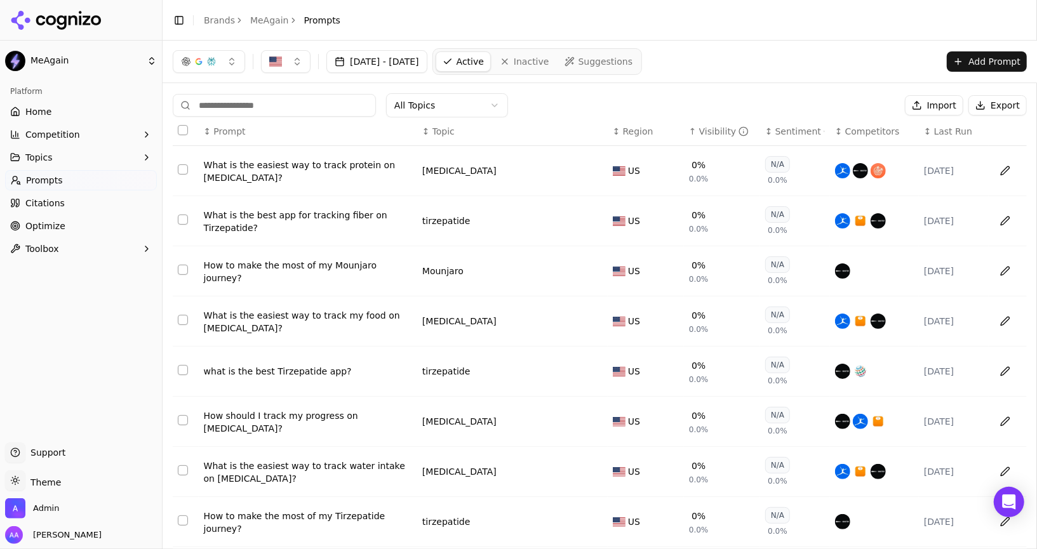
click at [305, 270] on div "How to make the most of my Mounjaro journey?" at bounding box center [308, 271] width 208 height 25
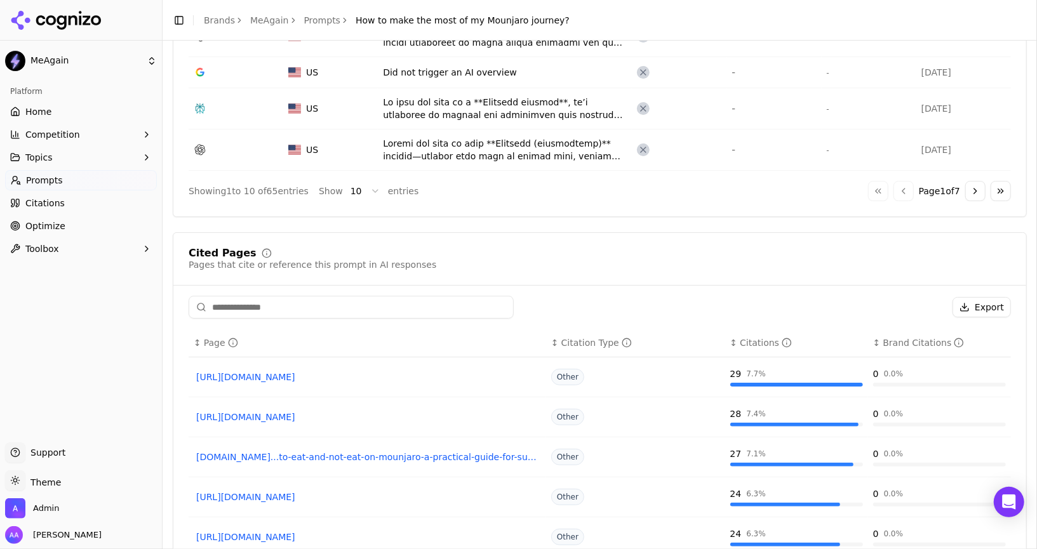
scroll to position [775, 0]
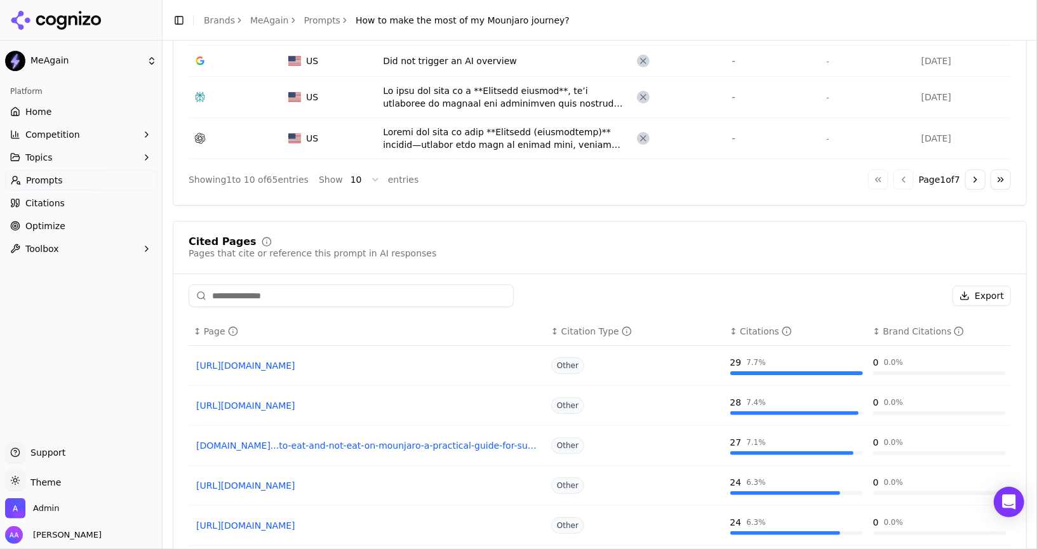
click at [1002, 180] on button "Go to last page" at bounding box center [1000, 180] width 20 height 20
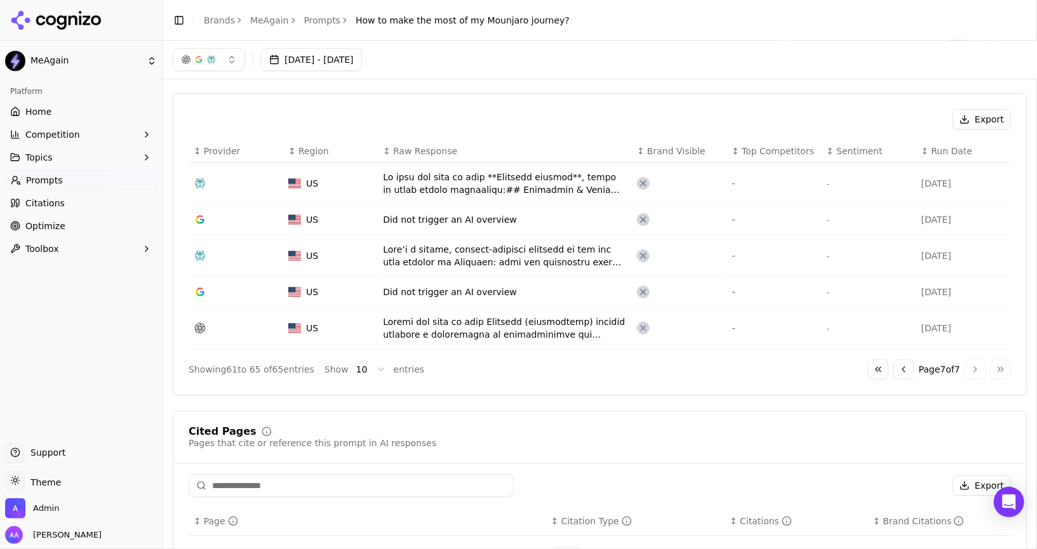
scroll to position [239, 0]
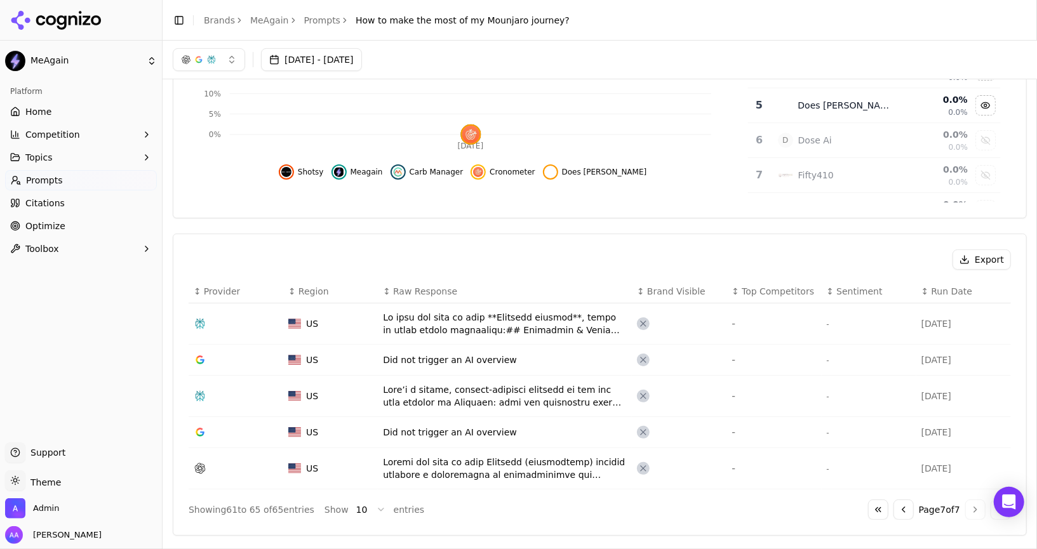
click at [82, 105] on link "Home" at bounding box center [81, 112] width 152 height 20
